Goal: Find specific page/section: Find specific page/section

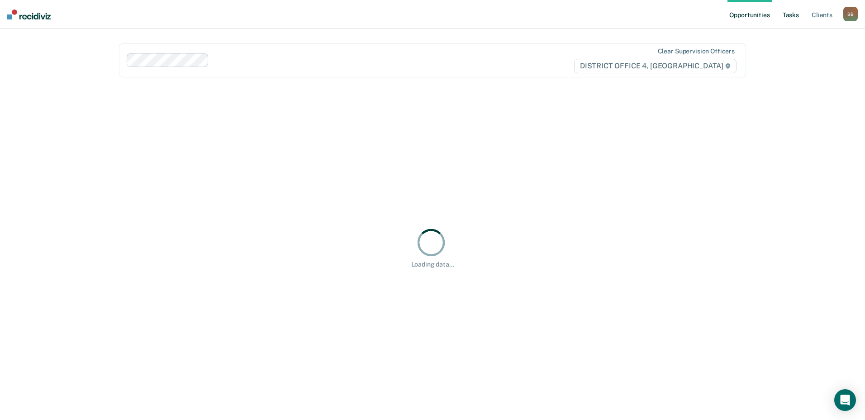
click at [791, 14] on link "Tasks" at bounding box center [791, 14] width 20 height 29
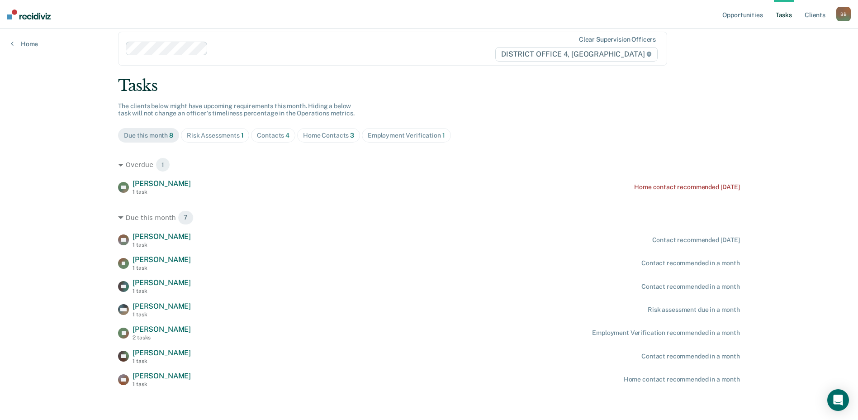
scroll to position [15, 0]
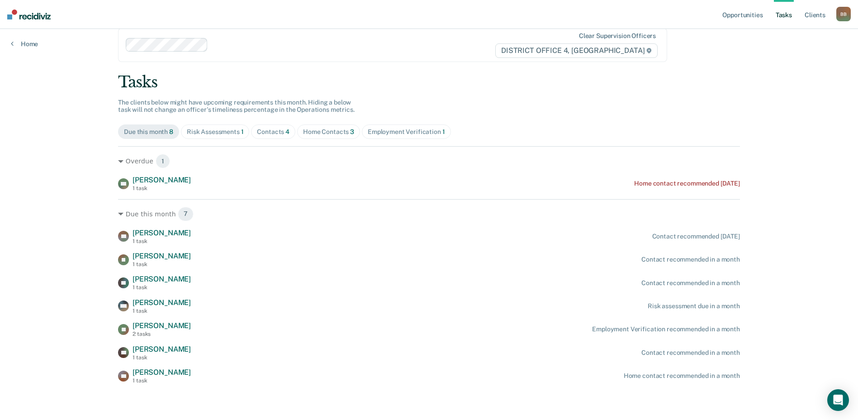
click at [325, 131] on div "Home Contacts 3" at bounding box center [328, 132] width 51 height 8
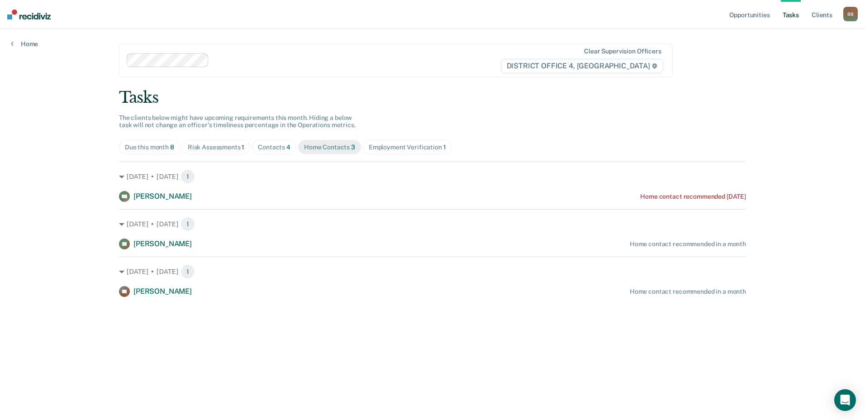
click at [405, 149] on div "Employment Verification 1" at bounding box center [407, 147] width 77 height 8
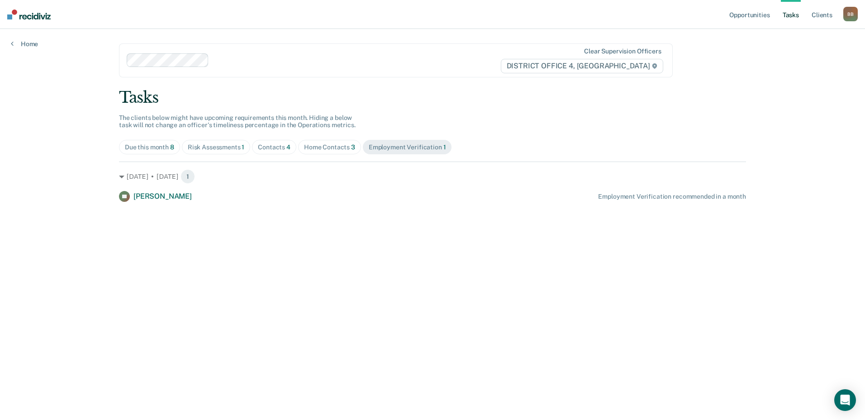
click at [129, 151] on span "Due this month 8" at bounding box center [149, 147] width 61 height 14
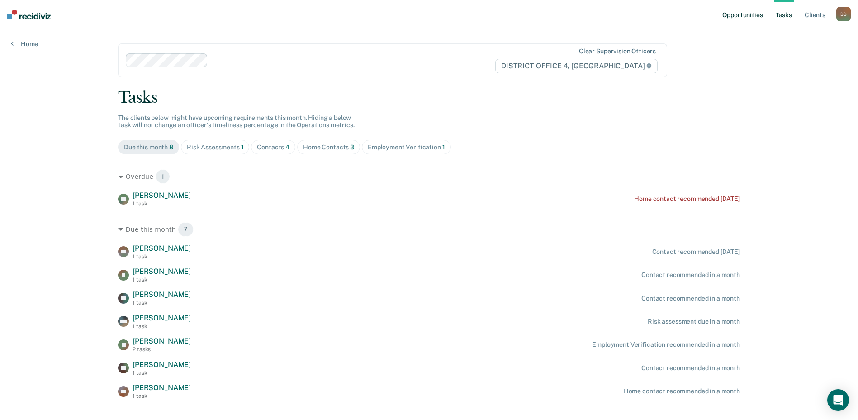
click at [735, 15] on link "Opportunities" at bounding box center [743, 14] width 44 height 29
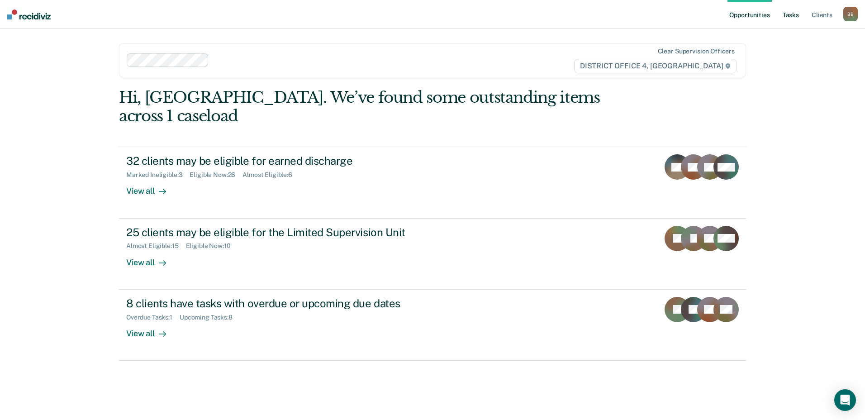
click at [800, 18] on link "Tasks" at bounding box center [791, 14] width 20 height 29
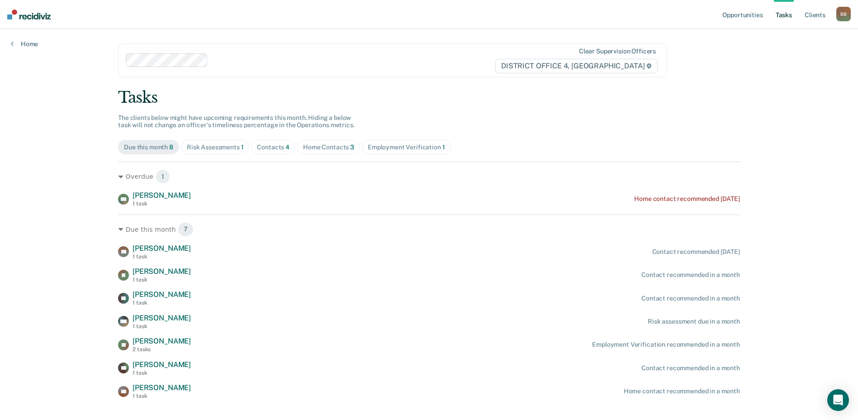
click at [323, 151] on div "Home Contacts 3" at bounding box center [328, 147] width 51 height 8
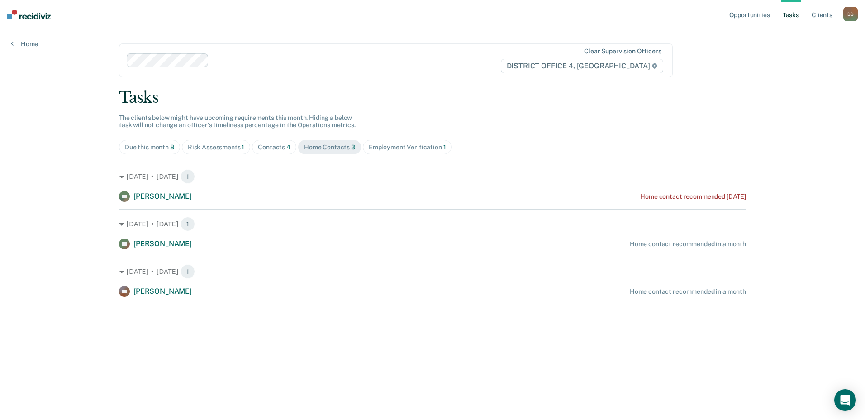
click at [141, 150] on div "Due this month 8" at bounding box center [149, 147] width 49 height 8
